Goal: Find specific page/section: Find specific page/section

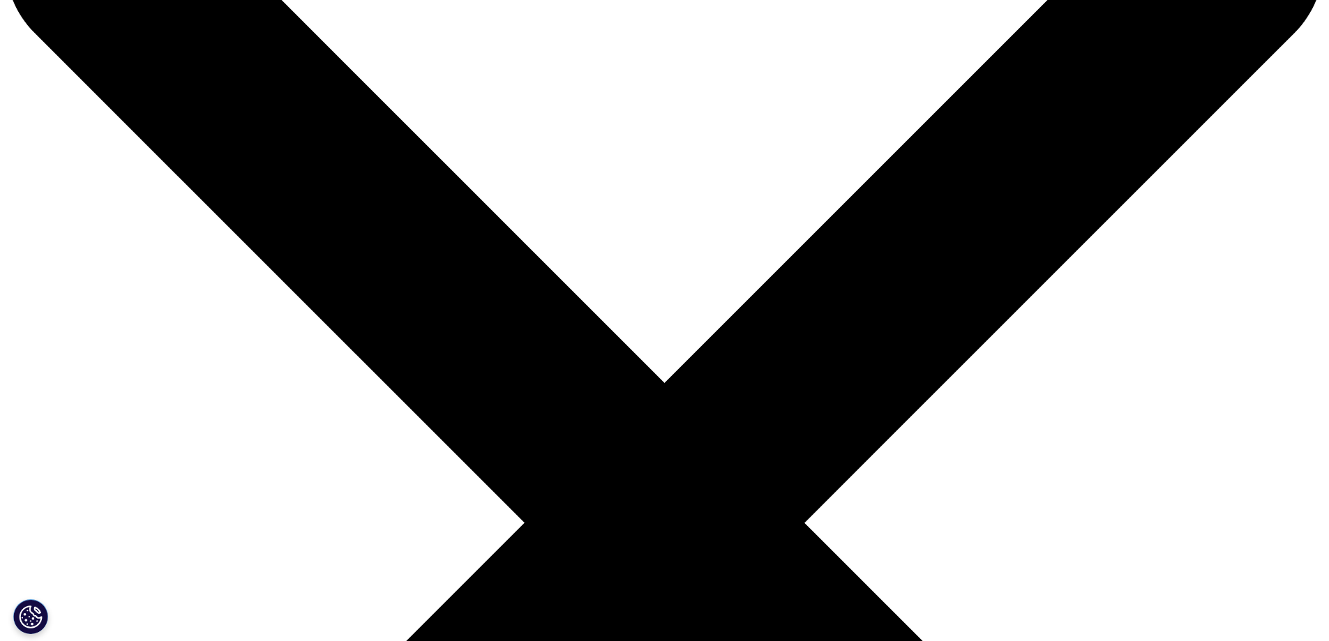
scroll to position [139, 0]
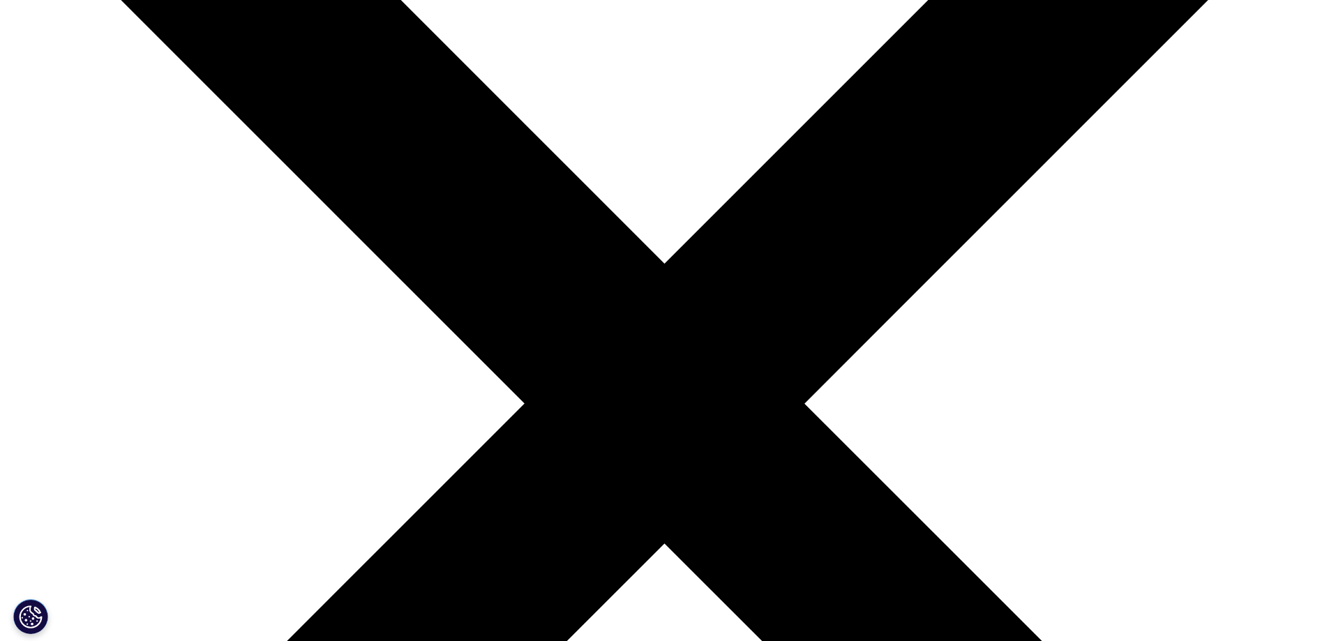
scroll to position [279, 0]
